Goal: Transaction & Acquisition: Purchase product/service

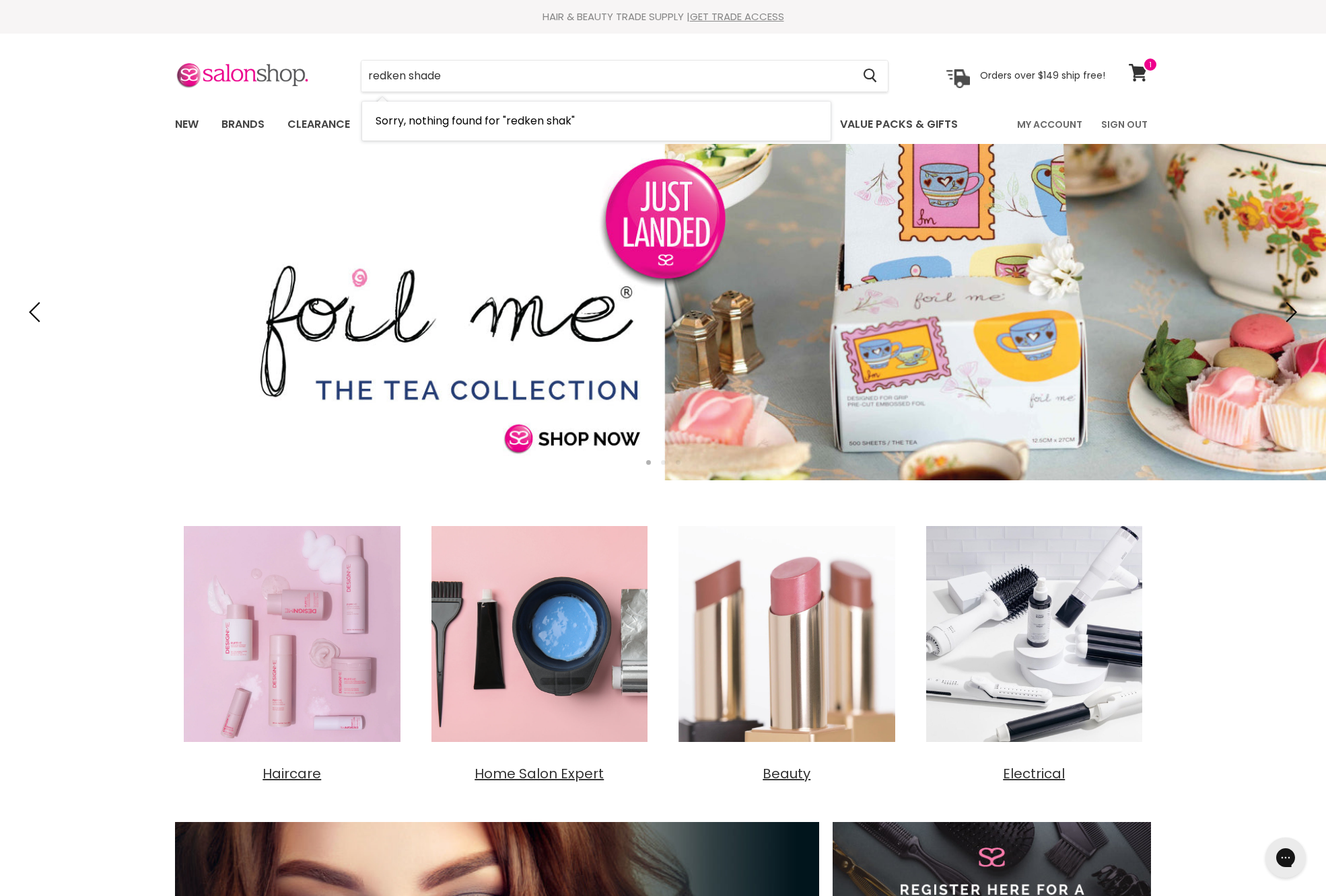
type input "redken shades"
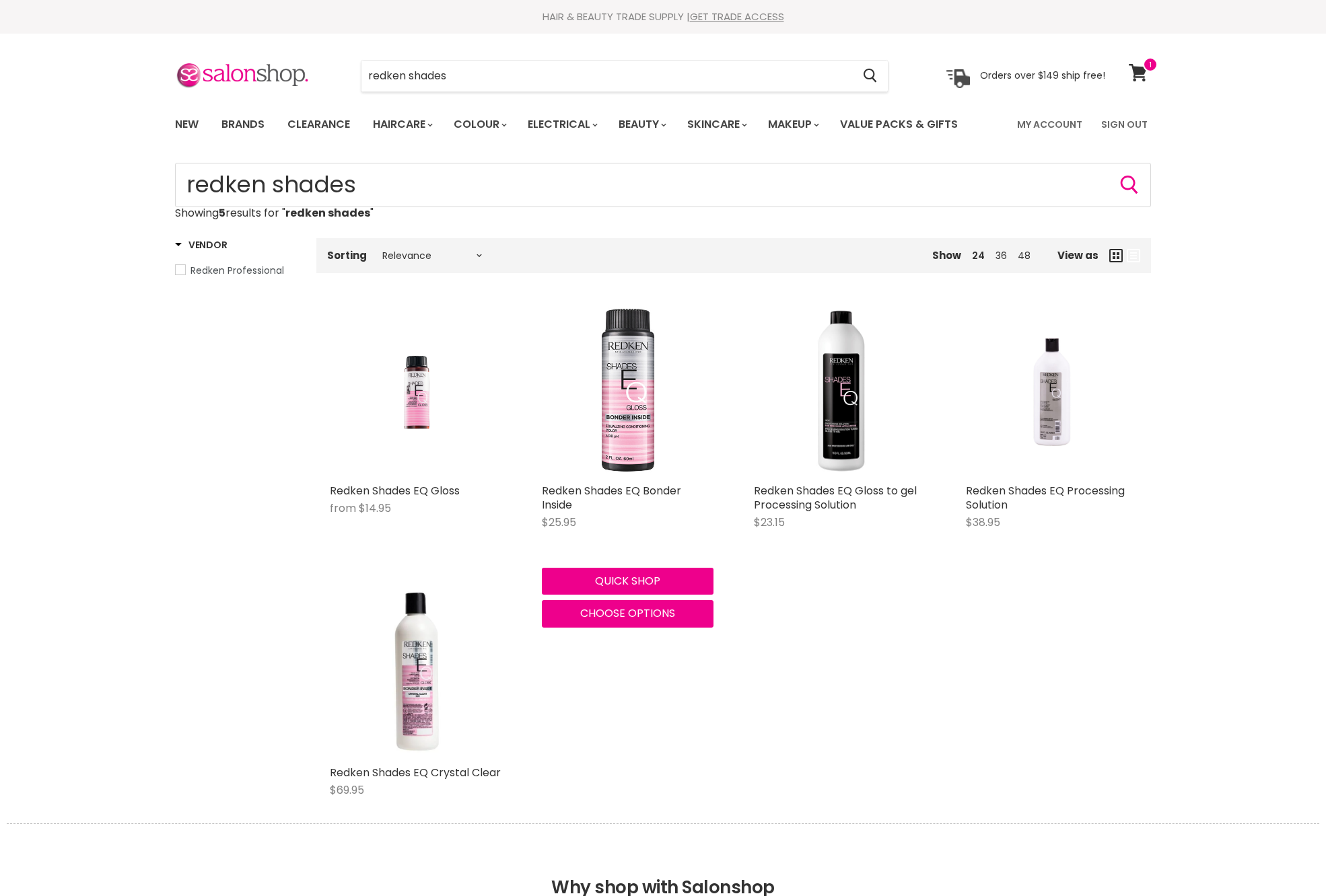
click at [602, 448] on img "Main content" at bounding box center [628, 391] width 172 height 172
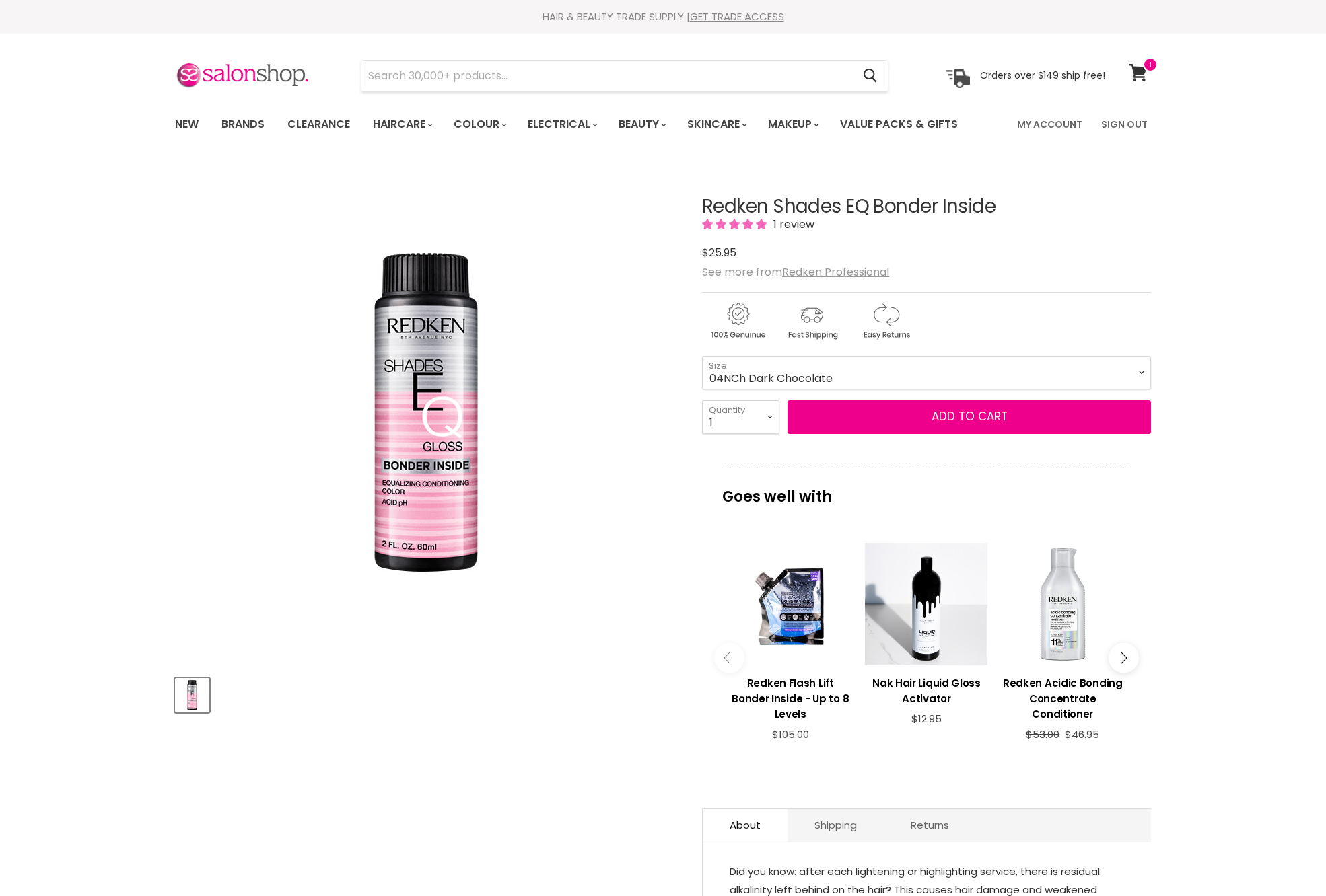
select select "04NCh Dark Chocolate"
drag, startPoint x: 688, startPoint y: 247, endPoint x: 1017, endPoint y: 249, distance: 329.0
click at [1017, 249] on article "Click or scroll to zoom Tap or pinch to zoom Redken Shades EQ Bonder Inside 1 r…" at bounding box center [663, 611] width 976 height 897
copy h1 "Redken Shades EQ Bonder Inside"
click at [974, 434] on button "Add to cart" at bounding box center [969, 417] width 364 height 33
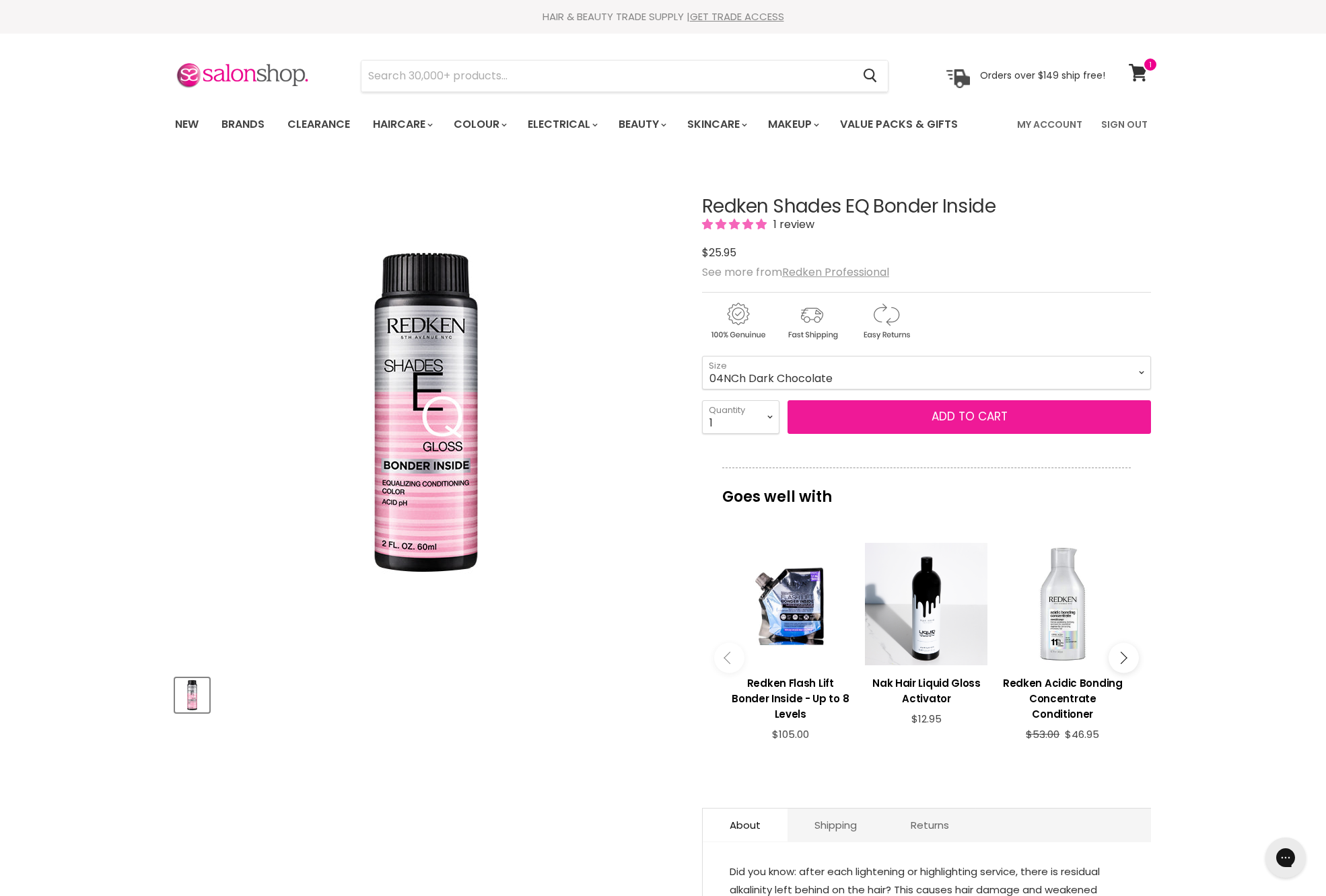
click at [974, 434] on button "Add to cart" at bounding box center [969, 417] width 364 height 33
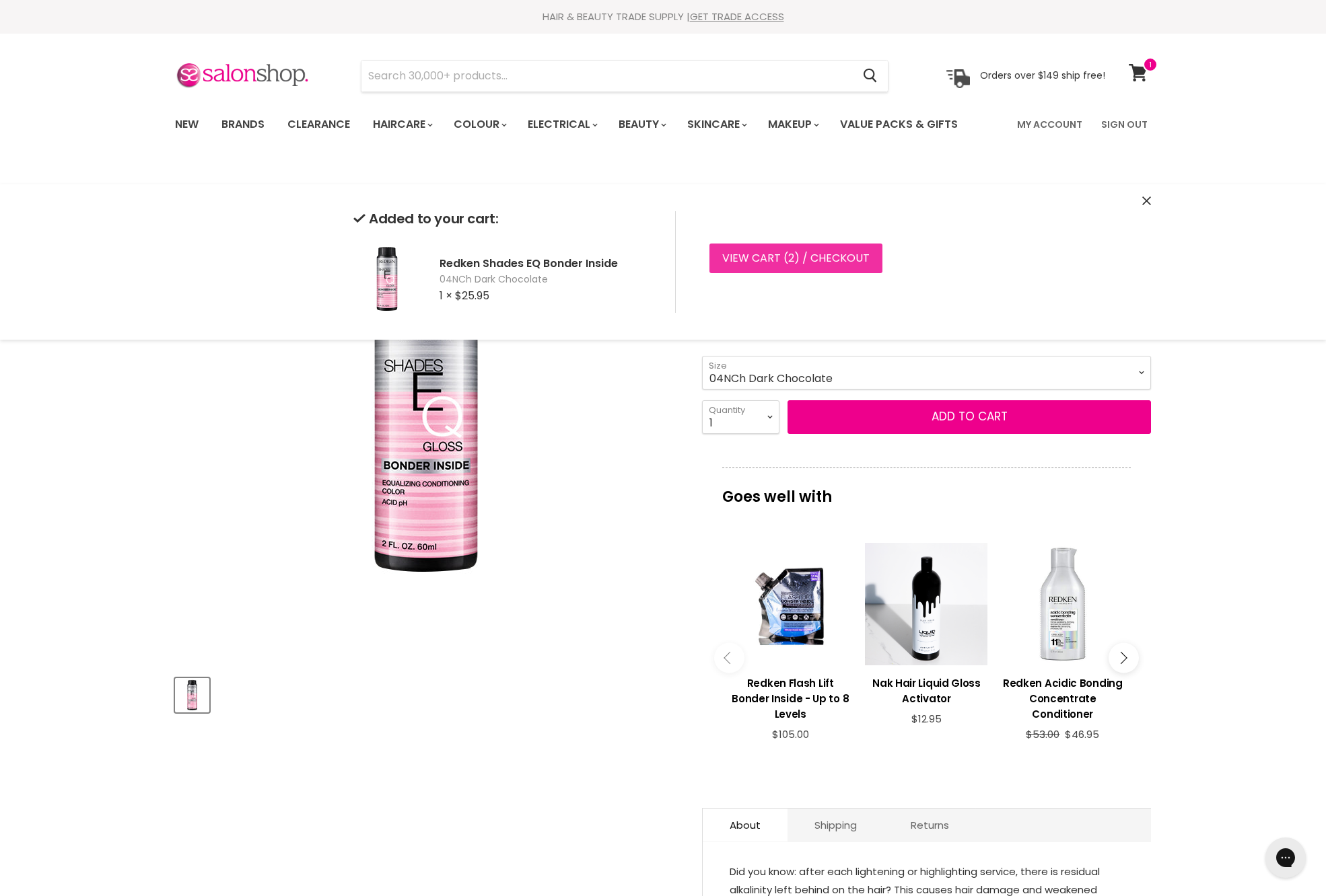
click at [844, 269] on link "View cart ( 2 ) / Checkout" at bounding box center [796, 258] width 173 height 29
